Goal: Task Accomplishment & Management: Manage account settings

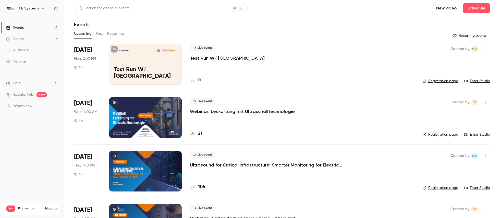
click at [212, 58] on p "Test Run W/ [GEOGRAPHIC_DATA]" at bounding box center [227, 58] width 75 height 6
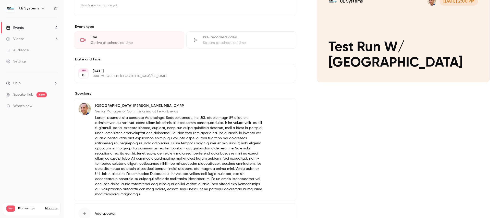
scroll to position [100, 0]
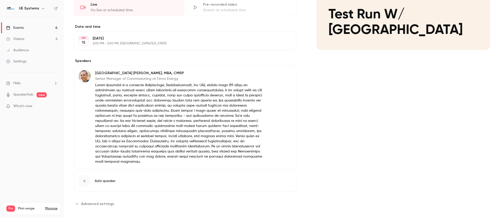
click at [108, 179] on span "Add speaker" at bounding box center [105, 181] width 21 height 5
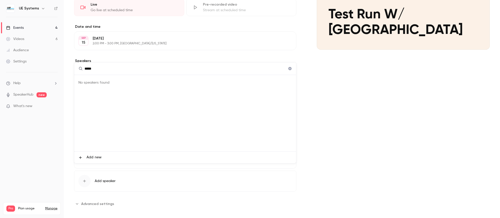
type input "*****"
click at [375, 140] on div at bounding box center [250, 109] width 500 height 218
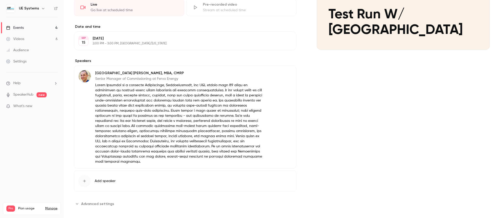
click at [375, 140] on div at bounding box center [250, 109] width 500 height 218
click at [110, 172] on button "Add speaker" at bounding box center [185, 181] width 222 height 21
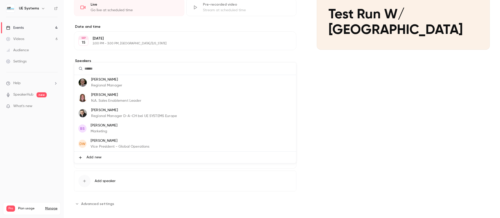
click at [412, 147] on div at bounding box center [250, 109] width 500 height 218
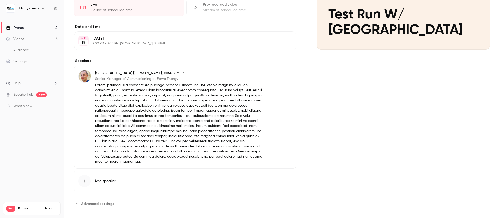
click at [94, 202] on button "Advanced settings" at bounding box center [95, 204] width 43 height 8
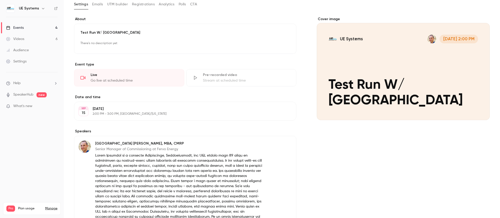
scroll to position [0, 0]
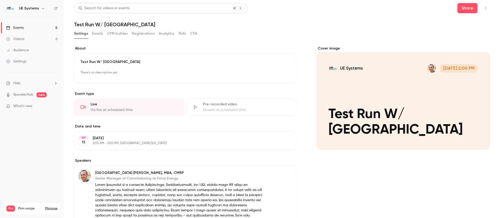
click at [102, 33] on button "Emails" at bounding box center [97, 34] width 11 height 8
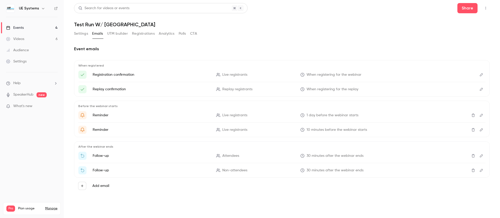
click at [120, 33] on button "UTM builder" at bounding box center [117, 34] width 21 height 8
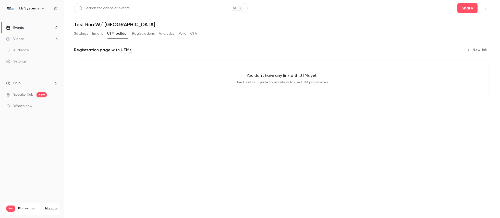
click at [140, 31] on button "Registrations" at bounding box center [143, 34] width 23 height 8
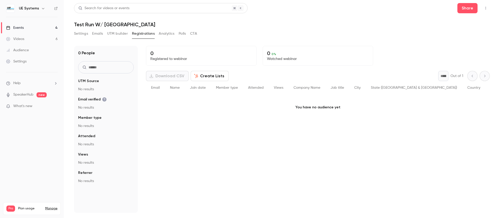
click at [166, 31] on button "Analytics" at bounding box center [167, 34] width 16 height 8
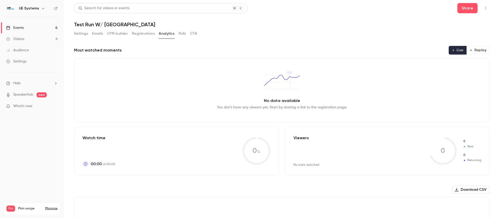
click at [87, 36] on button "Settings" at bounding box center [81, 34] width 14 height 8
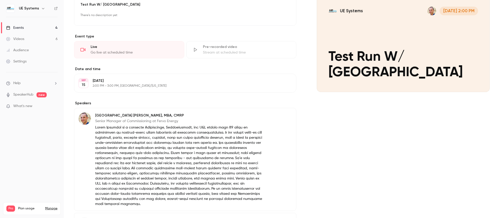
scroll to position [100, 0]
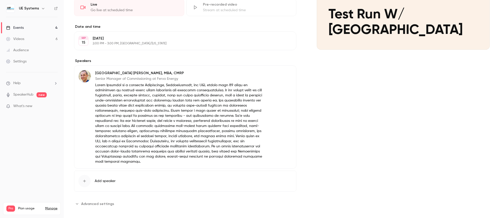
click at [280, 73] on button "Edit" at bounding box center [282, 74] width 19 height 8
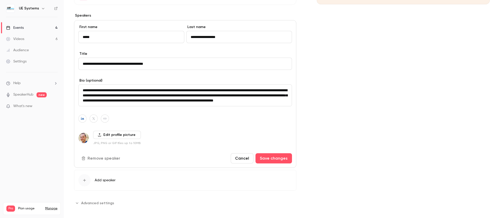
scroll to position [150, 0]
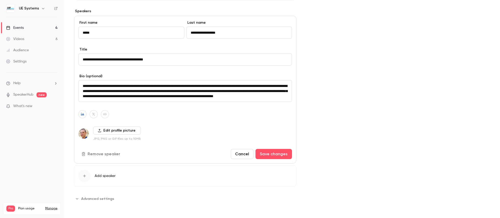
click at [249, 154] on button "Cancel" at bounding box center [242, 154] width 23 height 10
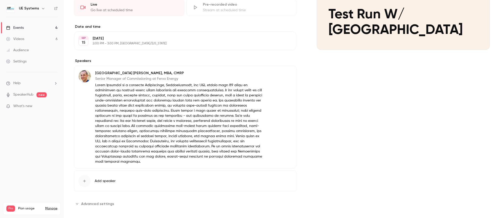
click at [106, 201] on span "Advanced settings" at bounding box center [97, 203] width 33 height 5
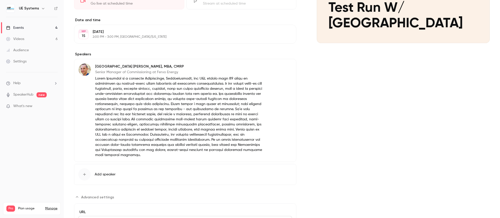
scroll to position [121, 0]
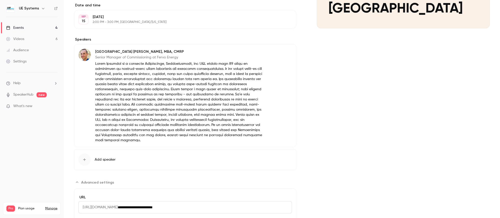
click at [95, 158] on button "Add speaker" at bounding box center [185, 159] width 222 height 21
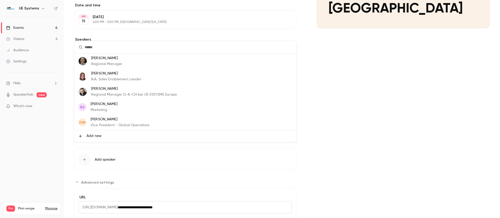
click at [333, 118] on div at bounding box center [250, 109] width 500 height 218
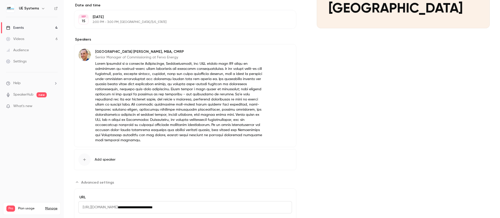
scroll to position [0, 0]
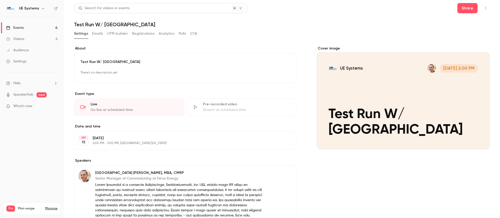
click at [29, 26] on link "Events 4" at bounding box center [32, 27] width 64 height 11
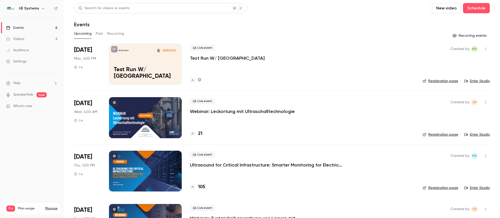
click at [34, 61] on link "Settings" at bounding box center [32, 61] width 64 height 11
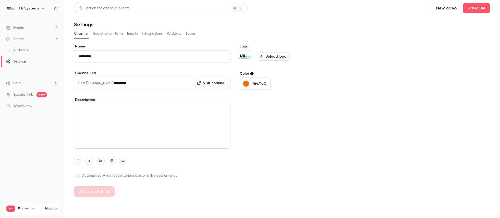
click at [187, 33] on button "Team" at bounding box center [191, 34] width 10 height 8
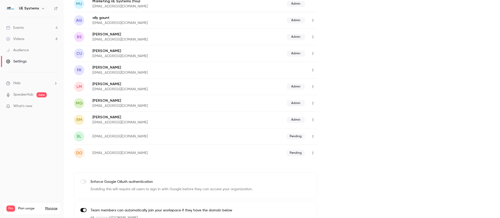
scroll to position [81, 0]
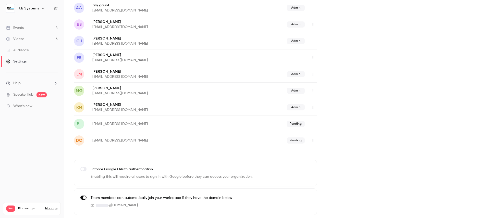
click at [313, 75] on icon "button" at bounding box center [313, 74] width 4 height 4
click at [335, 72] on div at bounding box center [250, 109] width 500 height 218
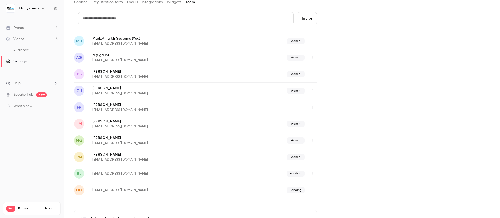
scroll to position [0, 0]
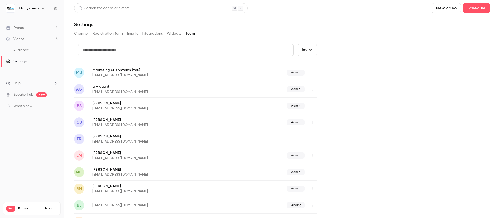
click at [124, 51] on input "text" at bounding box center [185, 50] width 215 height 12
paste input "**********"
type input "**********"
click at [308, 51] on button "Invite" at bounding box center [307, 50] width 19 height 12
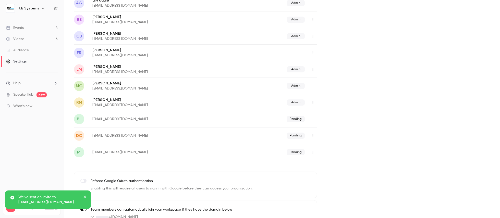
scroll to position [98, 0]
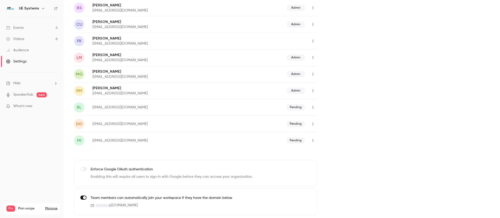
click at [315, 141] on button "button" at bounding box center [313, 141] width 8 height 8
click at [366, 138] on div at bounding box center [250, 109] width 500 height 218
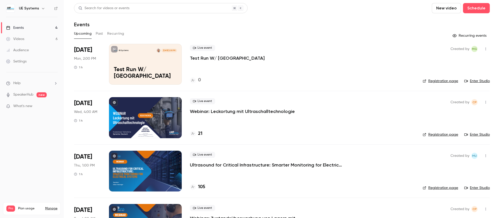
scroll to position [0, 0]
click at [307, 54] on div "Live event Test Run W/ Milan" at bounding box center [302, 53] width 225 height 16
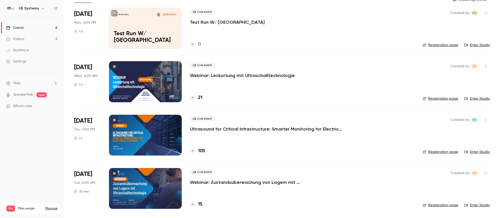
scroll to position [36, 0]
click at [202, 150] on h4 "105" at bounding box center [201, 151] width 7 height 7
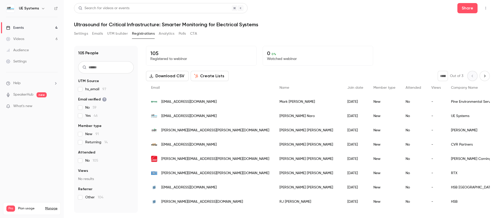
click at [178, 77] on button "Download CSV" at bounding box center [167, 76] width 43 height 10
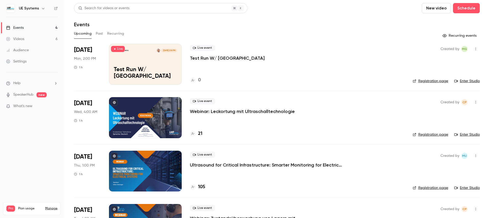
scroll to position [36, 0]
